Goal: Task Accomplishment & Management: Complete application form

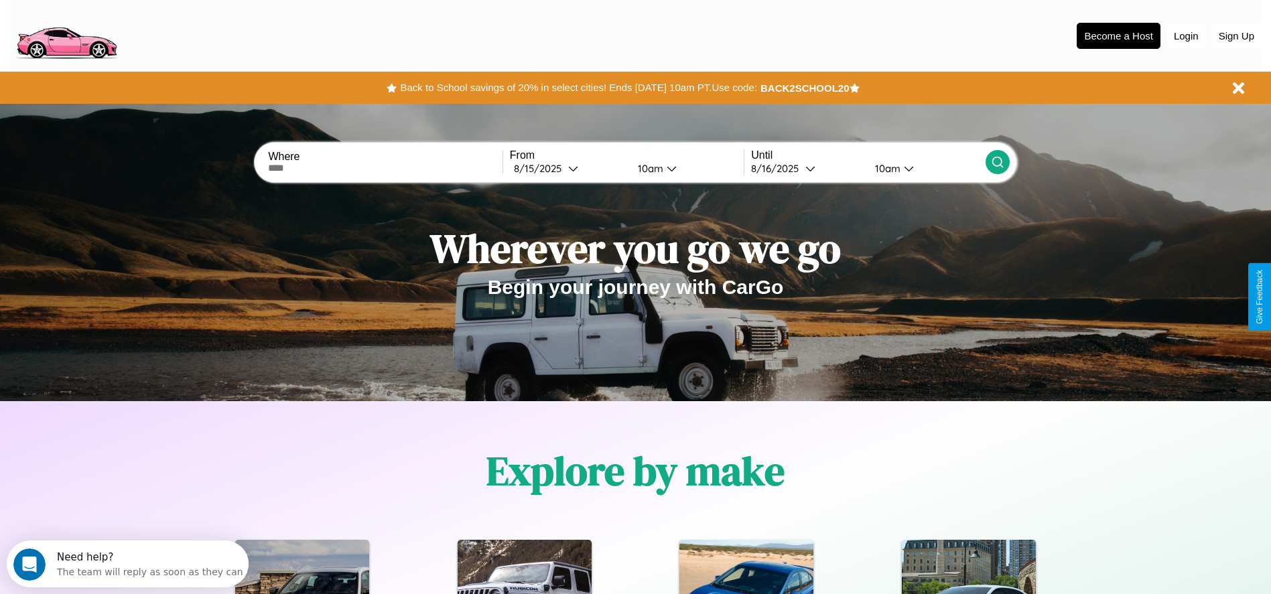
scroll to position [278, 0]
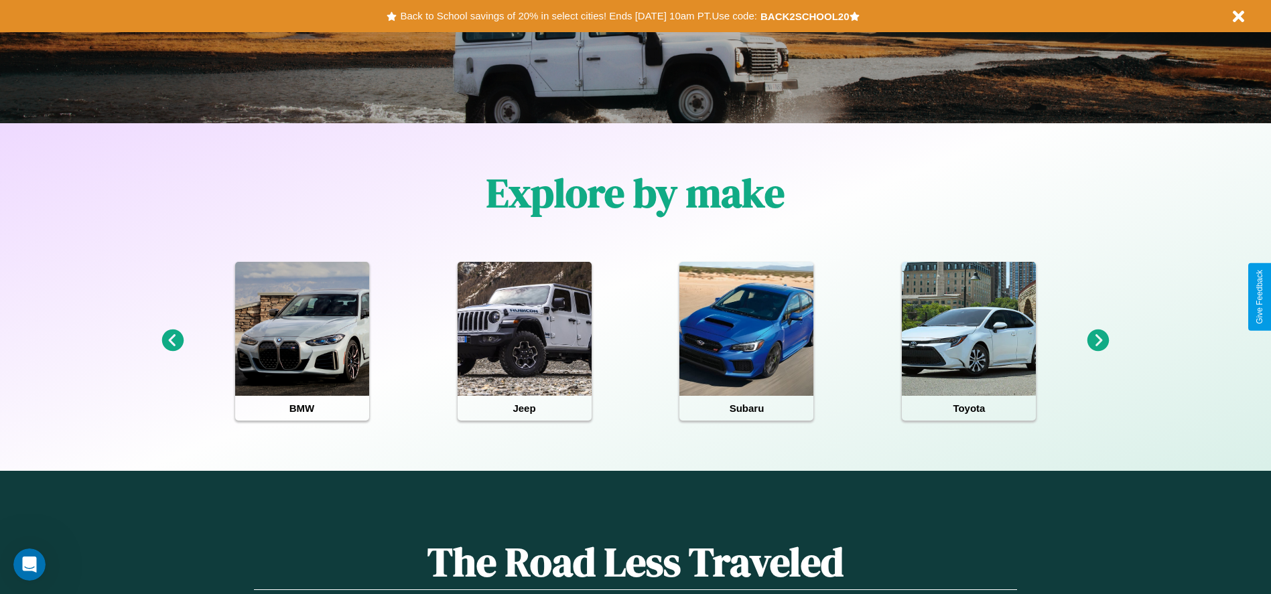
click at [1098, 341] on icon at bounding box center [1098, 341] width 22 height 22
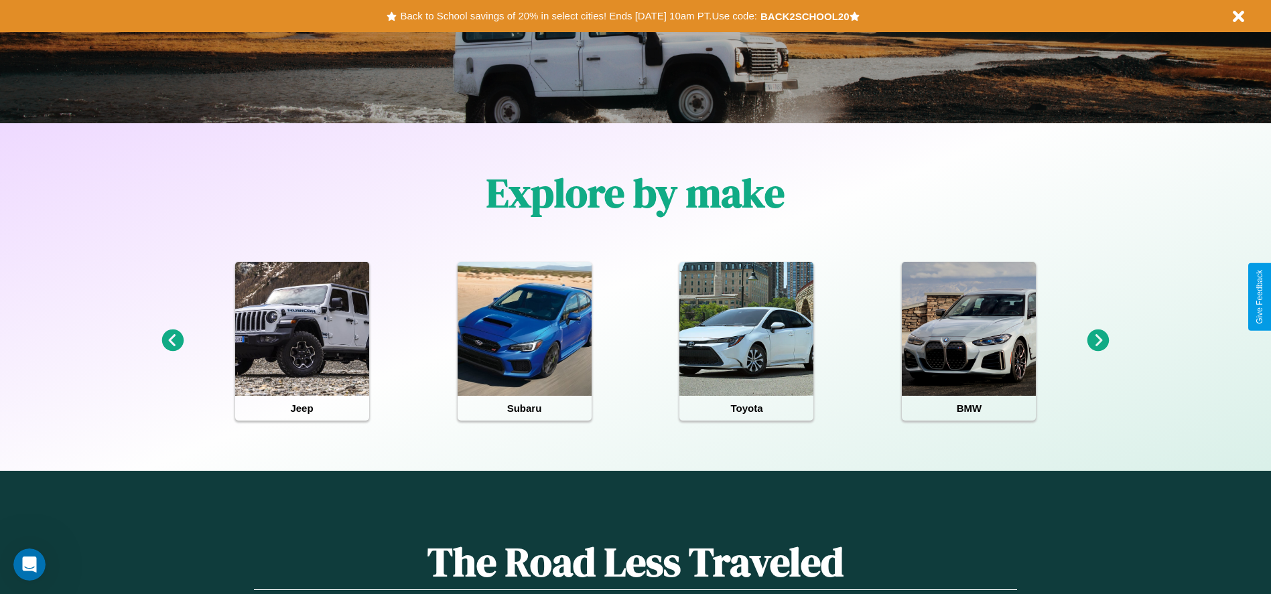
click at [1098, 341] on icon at bounding box center [1098, 341] width 22 height 22
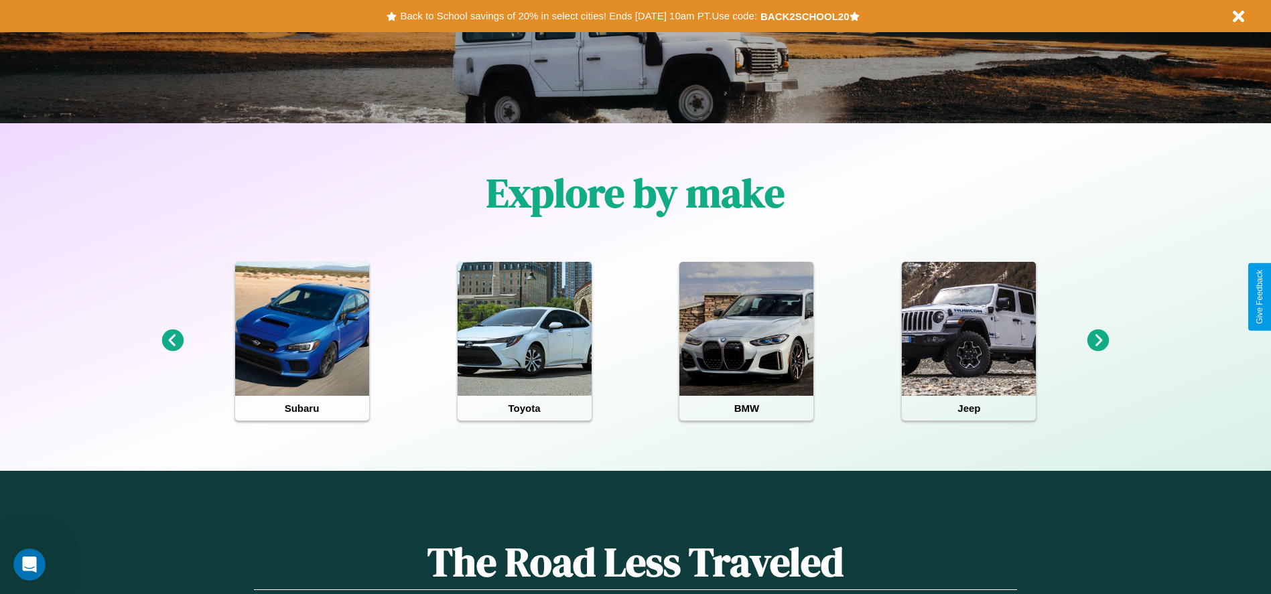
click at [1098, 341] on icon at bounding box center [1098, 341] width 22 height 22
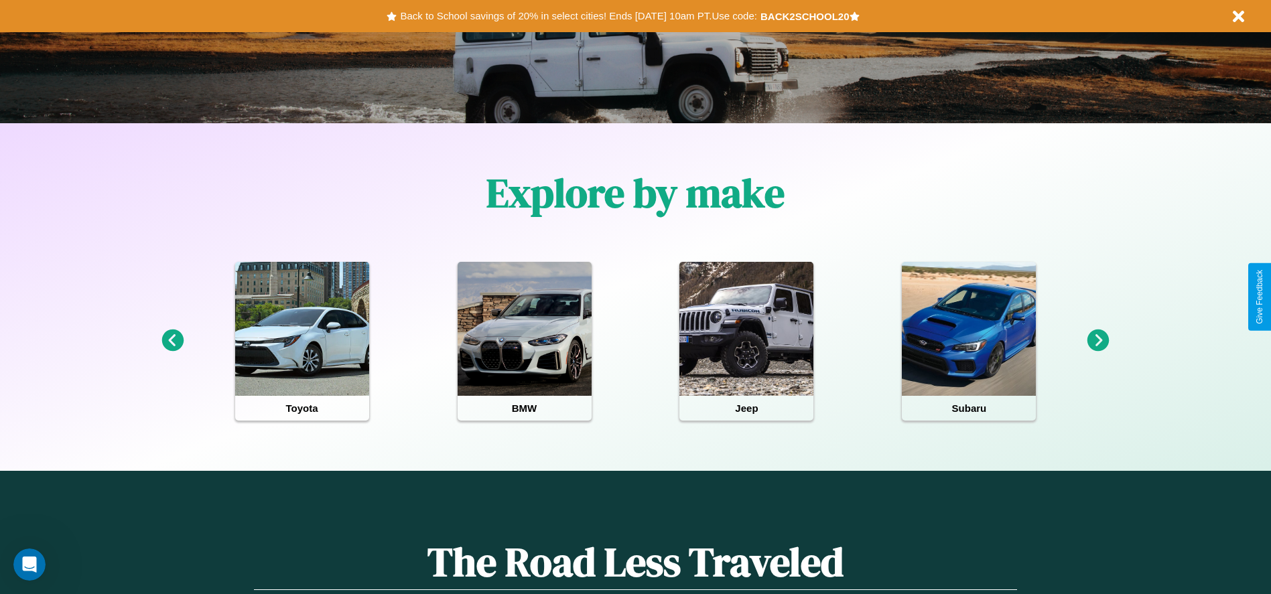
click at [1098, 341] on icon at bounding box center [1098, 341] width 22 height 22
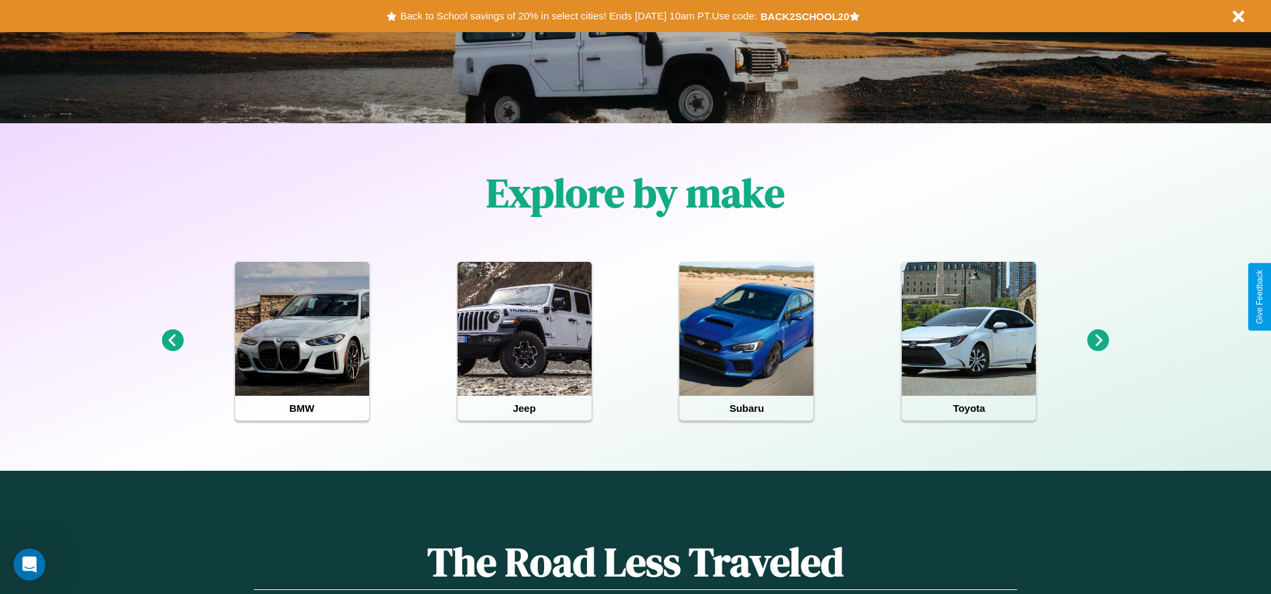
click at [172, 341] on icon at bounding box center [172, 341] width 22 height 22
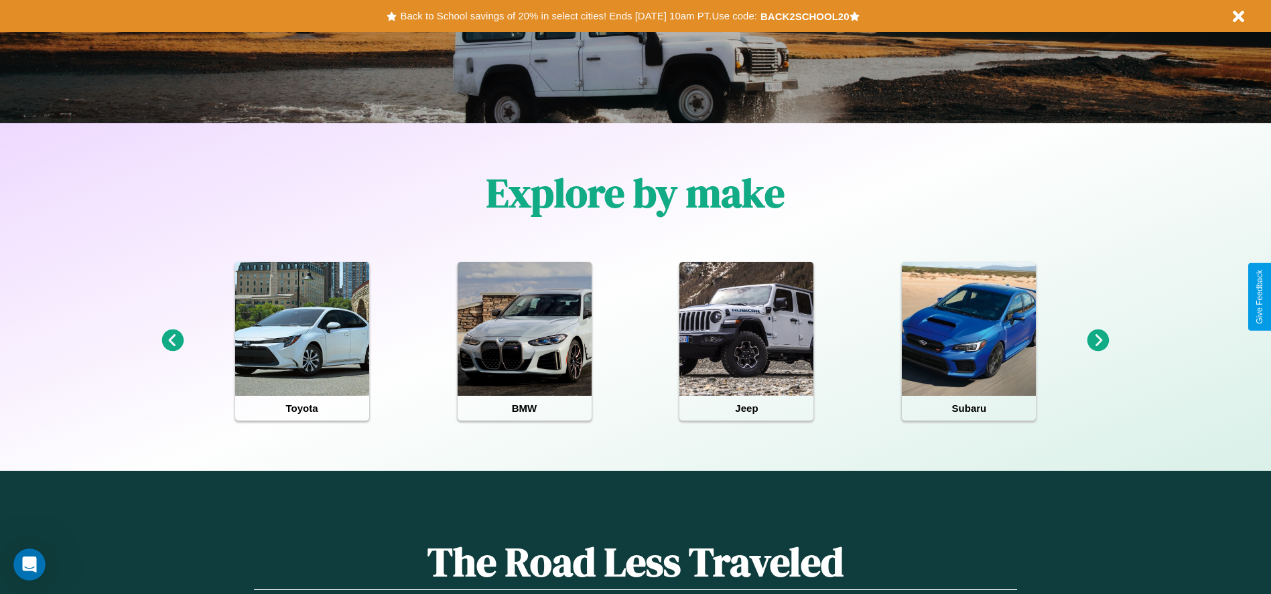
scroll to position [0, 0]
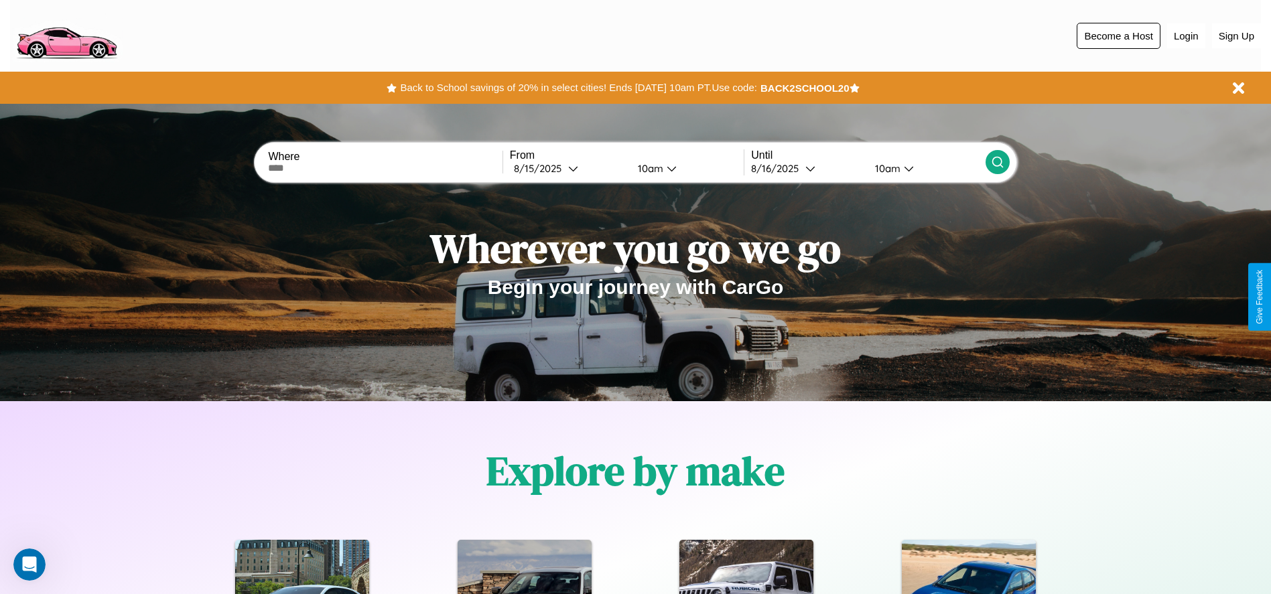
click at [1118, 35] on button "Become a Host" at bounding box center [1118, 36] width 84 height 26
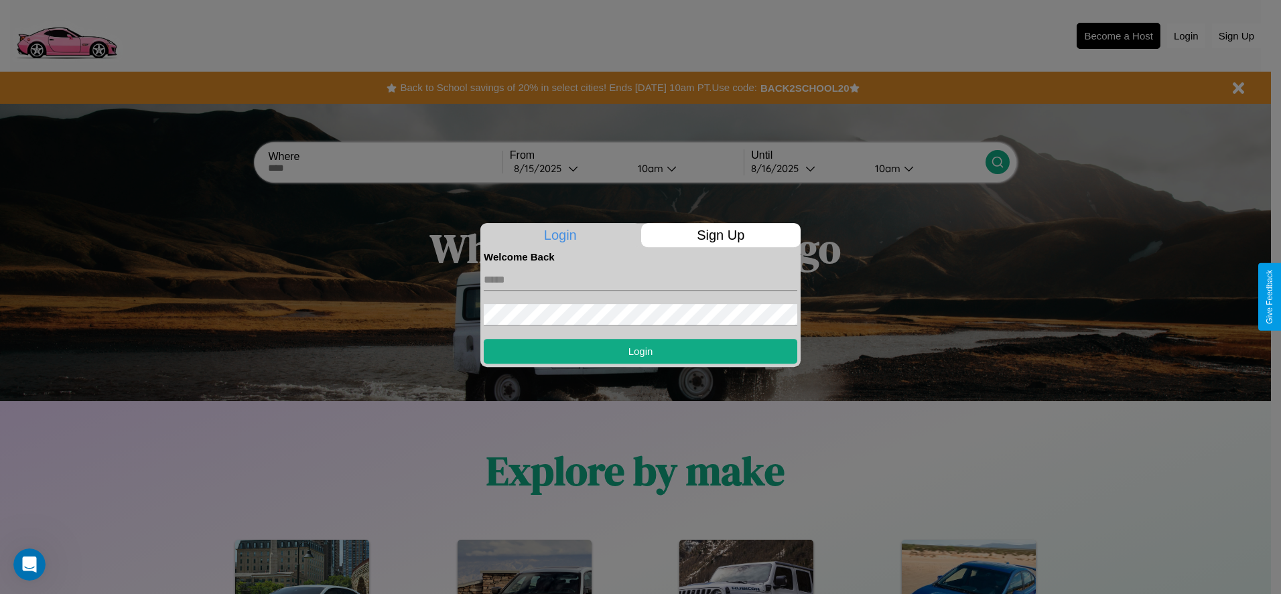
click at [720, 235] on p "Sign Up" at bounding box center [721, 235] width 160 height 24
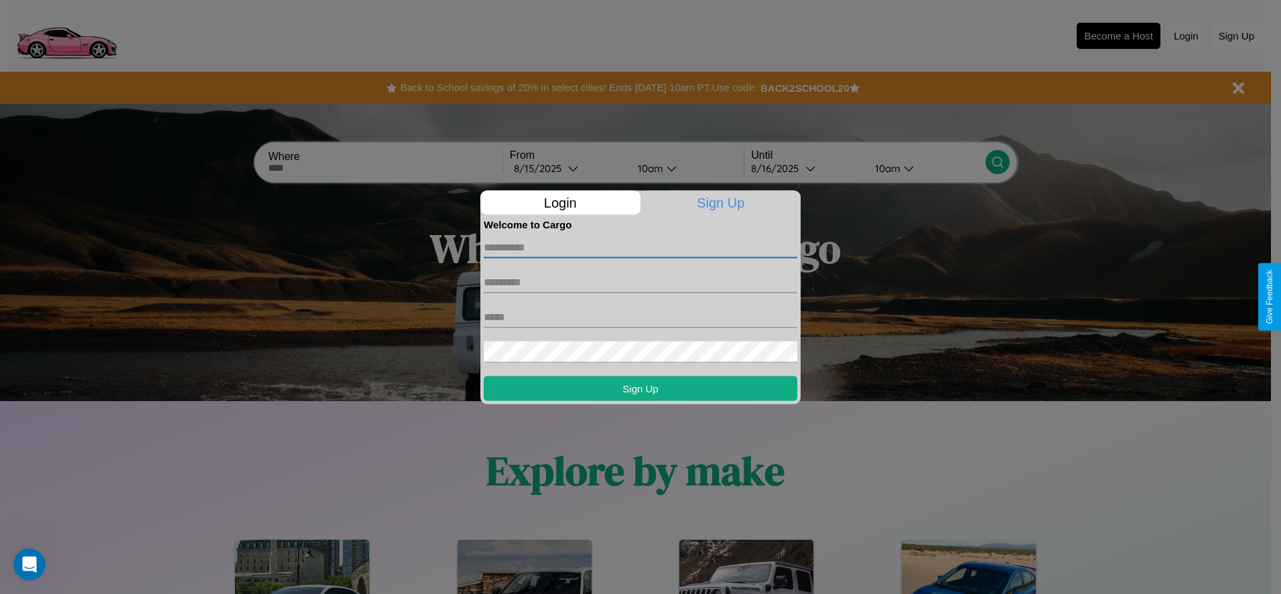
click at [640, 247] on input "text" at bounding box center [640, 246] width 313 height 21
type input "******"
click at [640, 282] on input "text" at bounding box center [640, 281] width 313 height 21
type input "******"
click at [640, 317] on input "text" at bounding box center [640, 316] width 313 height 21
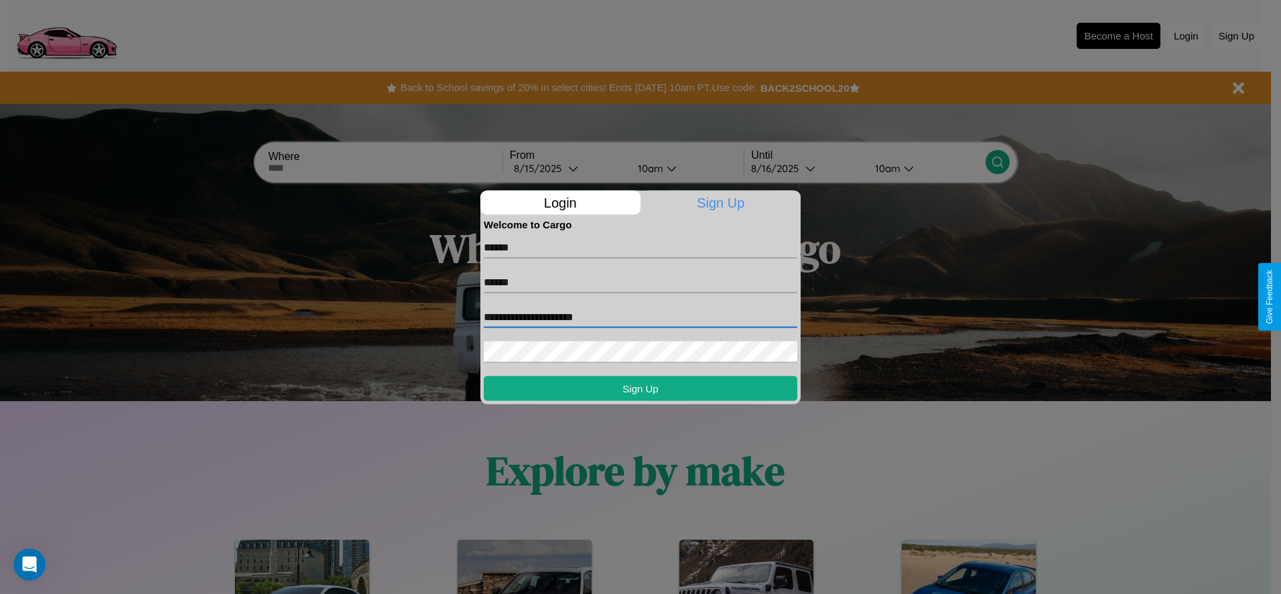
type input "**********"
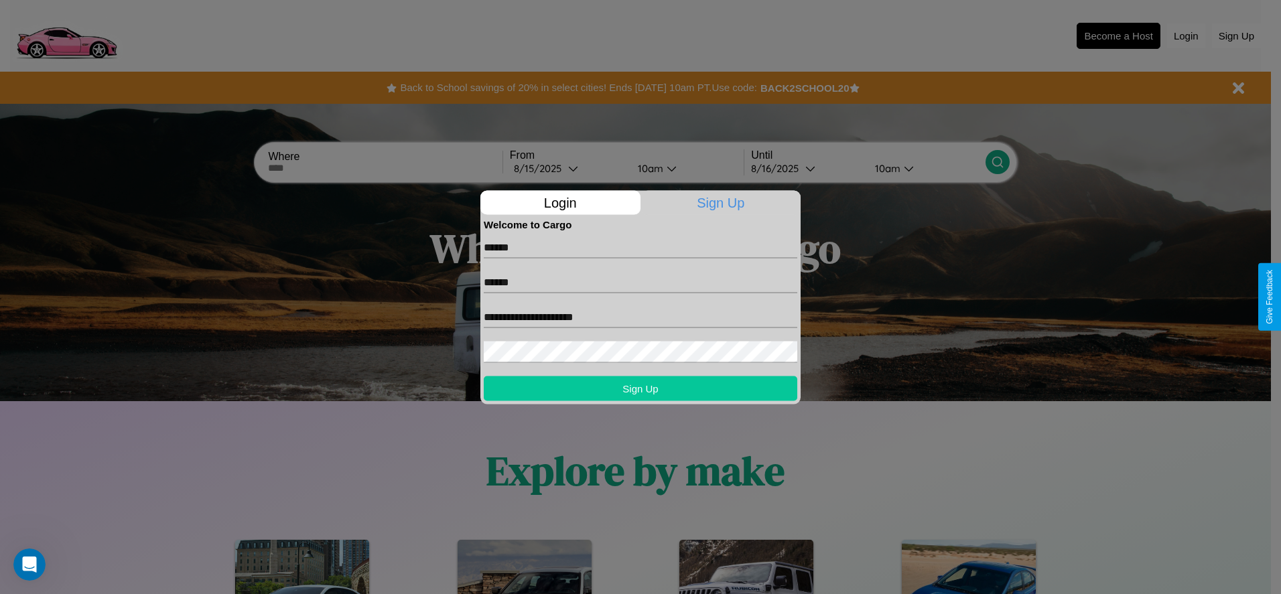
click at [640, 388] on button "Sign Up" at bounding box center [640, 388] width 313 height 25
